Goal: Go to known website: Access a specific website the user already knows

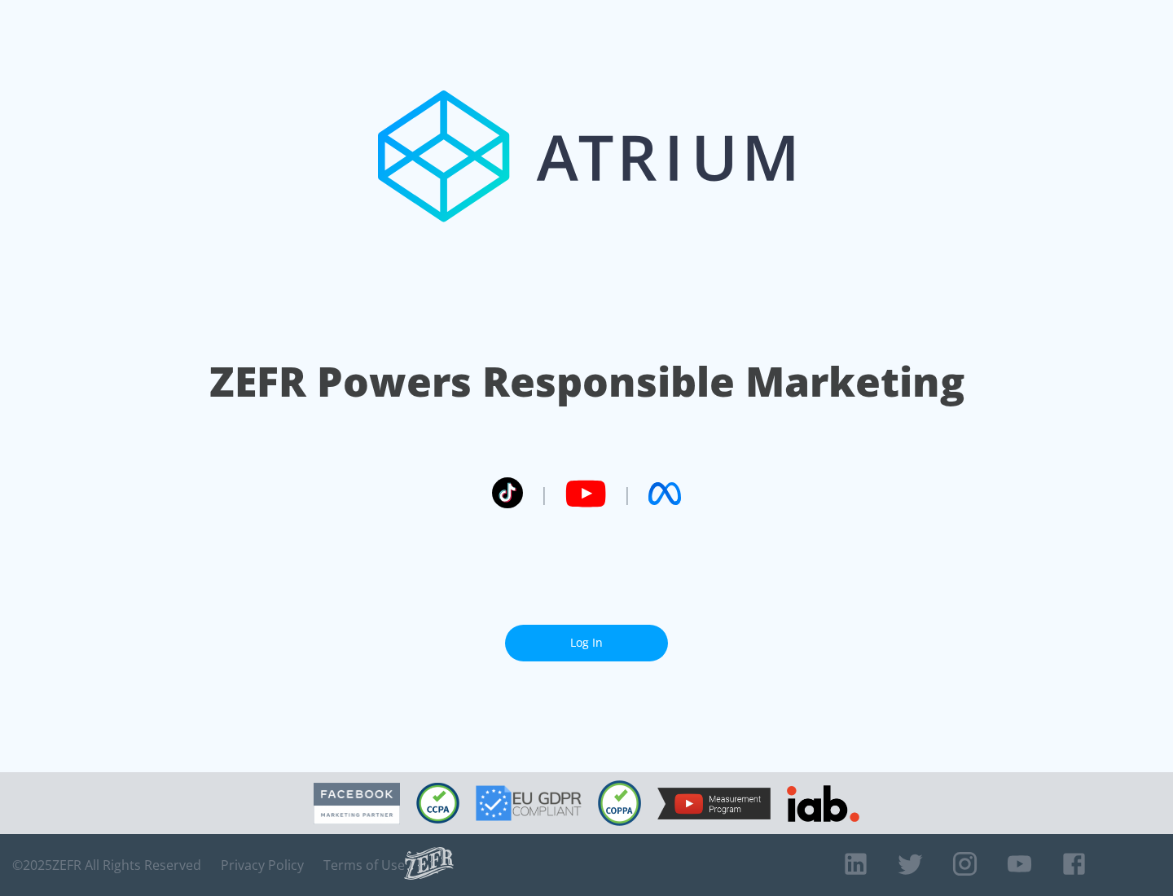
click at [587, 643] on link "Log In" at bounding box center [586, 643] width 163 height 37
